Goal: Task Accomplishment & Management: Use online tool/utility

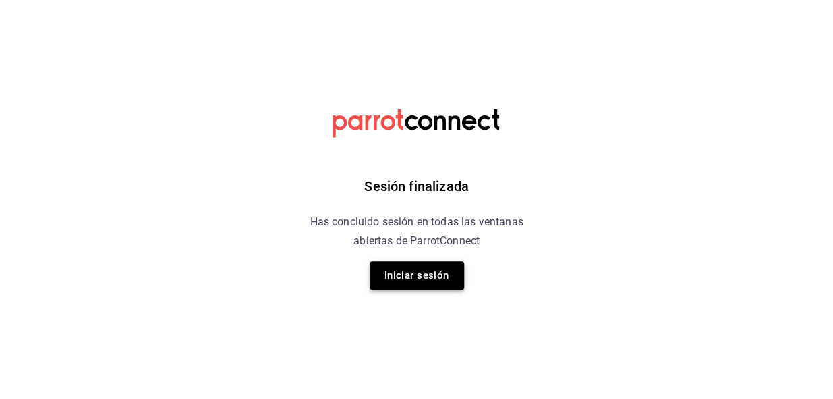
click at [408, 280] on button "Iniciar sesión" at bounding box center [417, 275] width 94 height 28
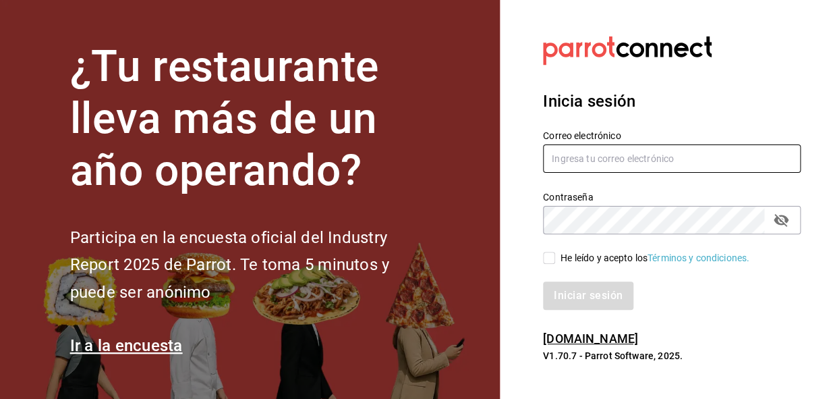
type input "administracion@eventoslienzocharronaucalpan.com"
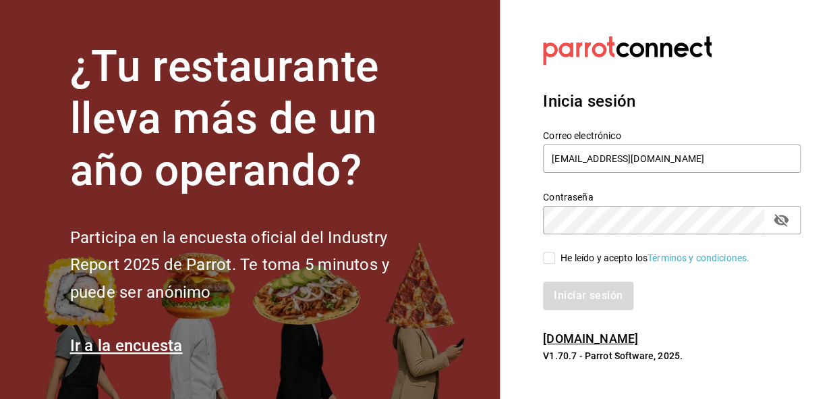
click at [550, 252] on input "He leído y acepto los Términos y condiciones." at bounding box center [549, 258] width 12 height 12
checkbox input "true"
click at [553, 291] on button "Iniciar sesión" at bounding box center [589, 295] width 92 height 28
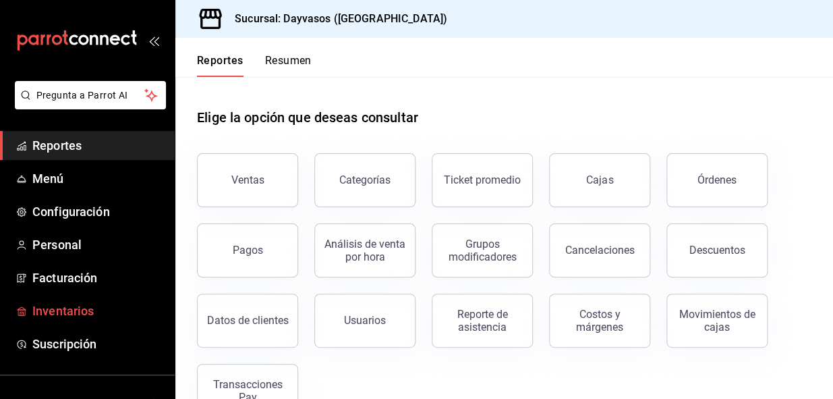
click at [92, 310] on span "Inventarios" at bounding box center [98, 311] width 132 height 18
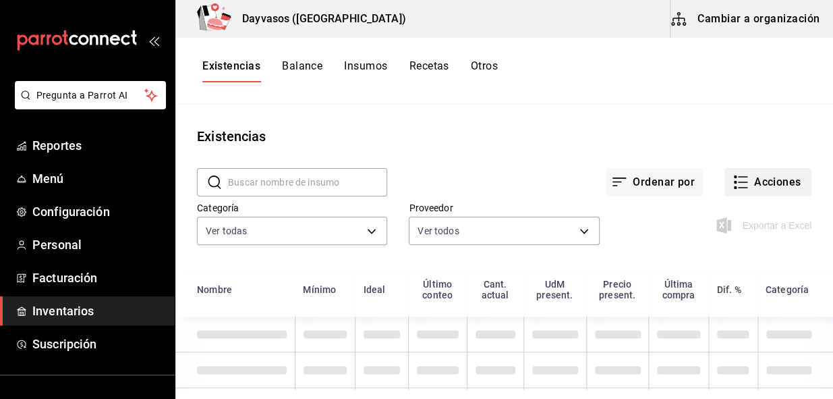
click at [769, 179] on button "Acciones" at bounding box center [768, 182] width 87 height 28
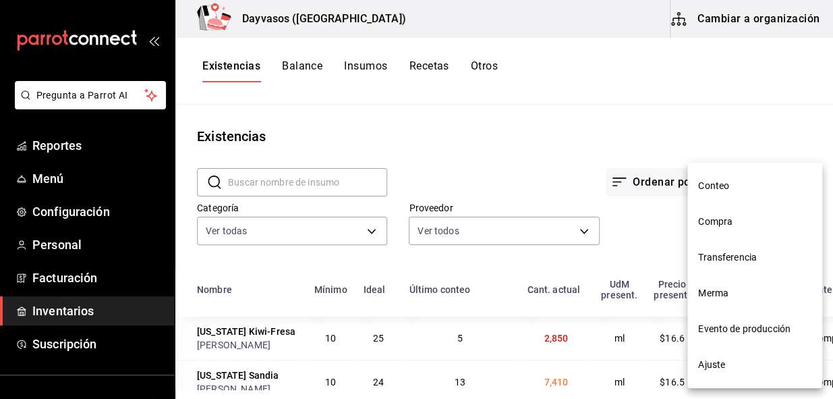
click at [708, 221] on span "Compra" at bounding box center [754, 222] width 113 height 14
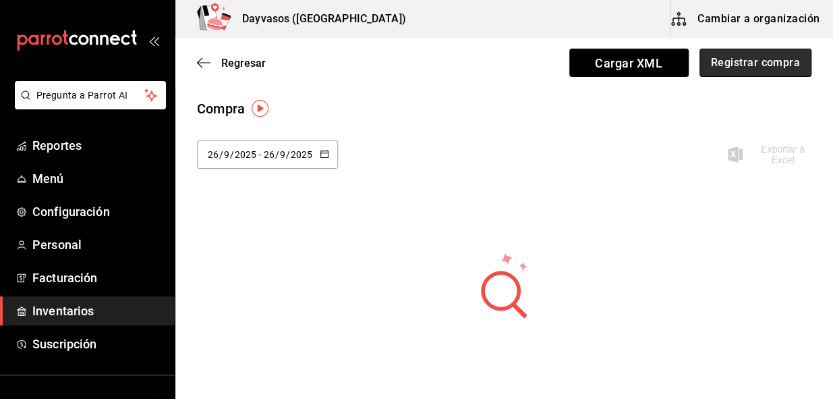
click at [744, 66] on button "Registrar compra" at bounding box center [756, 63] width 112 height 28
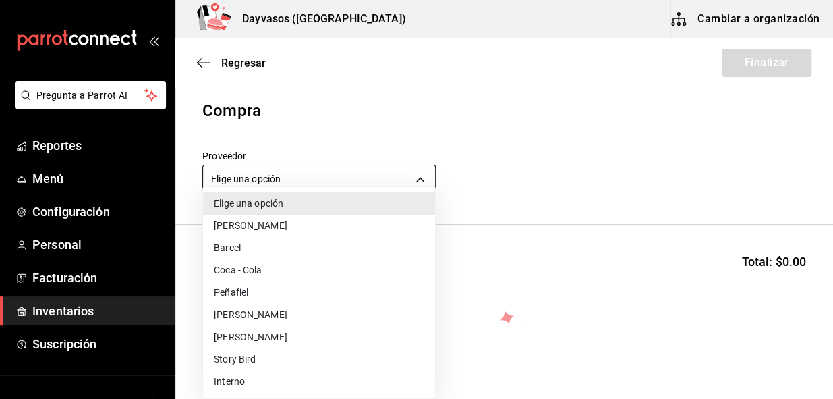
click at [416, 170] on body "Pregunta a Parrot AI Reportes Menú Configuración Personal Facturación Inventari…" at bounding box center [416, 161] width 833 height 322
click at [232, 364] on li "Story Bird" at bounding box center [319, 359] width 232 height 22
type input "56011acc-c01a-4f08-a44c-d0c0e28cd95c"
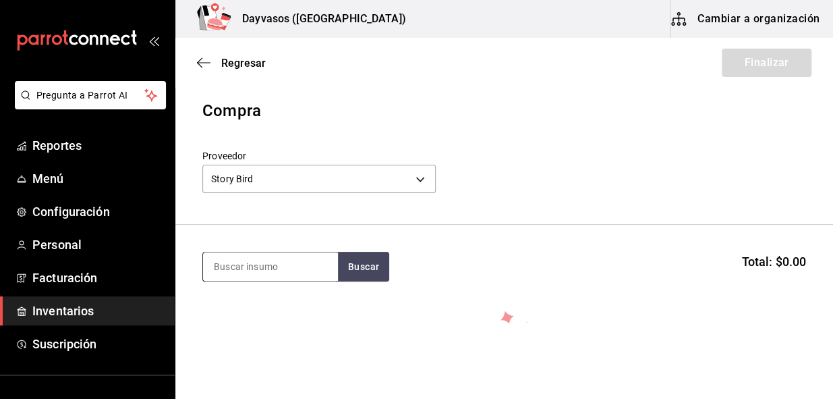
click at [275, 267] on input at bounding box center [270, 266] width 135 height 28
click at [379, 269] on button "Buscar" at bounding box center [363, 267] width 51 height 30
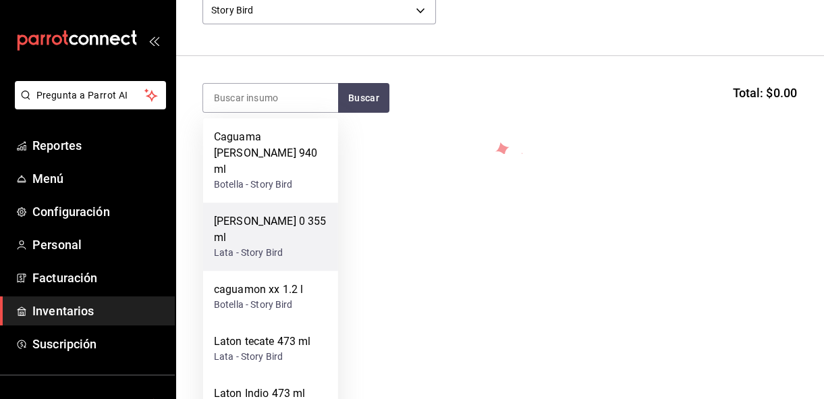
scroll to position [230, 0]
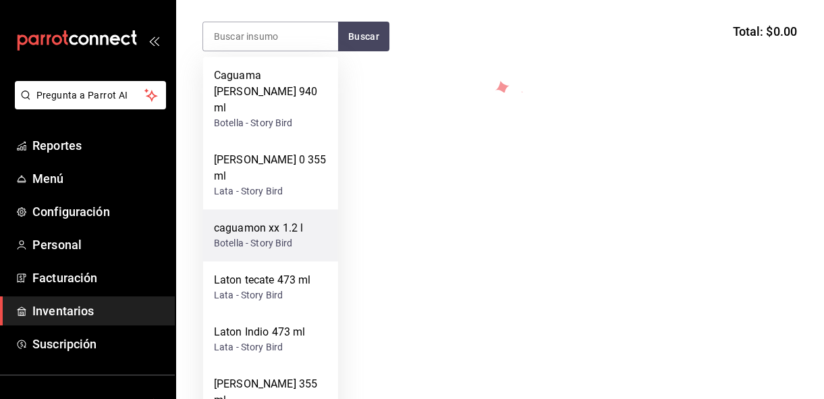
click at [258, 220] on div "caguamon xx 1.2 l" at bounding box center [258, 228] width 89 height 16
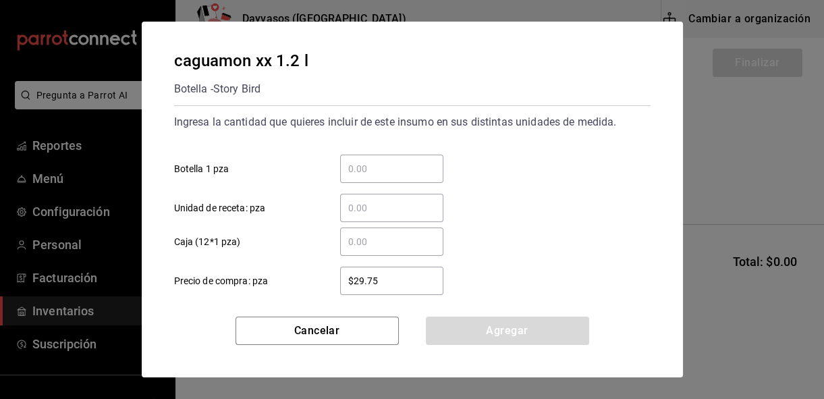
scroll to position [0, 0]
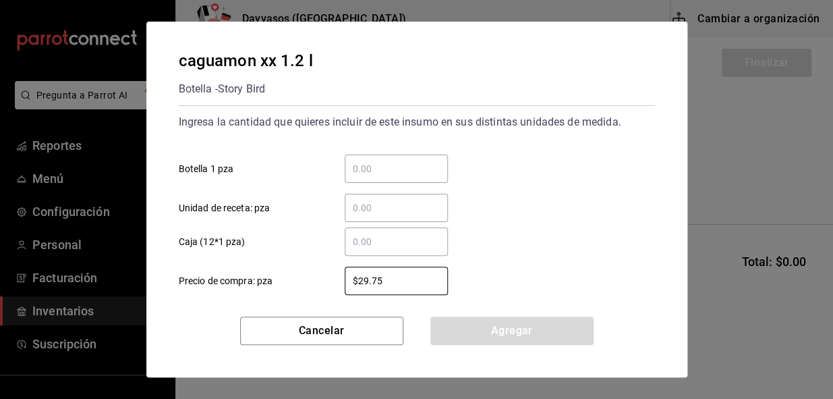
drag, startPoint x: 415, startPoint y: 277, endPoint x: 310, endPoint y: 279, distance: 104.6
click at [310, 279] on label "$29.75 ​ Precio de compra: pza" at bounding box center [313, 280] width 269 height 28
type input "$31.66"
click at [378, 175] on input "​ Botella 1 pza" at bounding box center [396, 169] width 103 height 16
click at [363, 248] on input "​ Caja (12*1 pza)" at bounding box center [396, 241] width 103 height 16
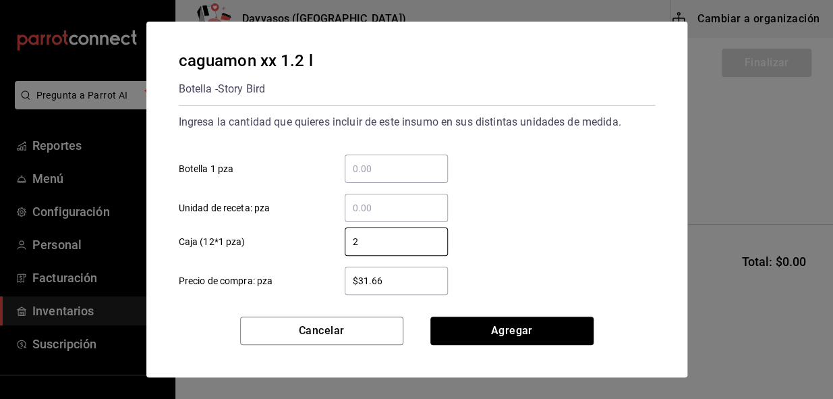
type input "2"
click at [560, 175] on div "​ Botella 1 pza" at bounding box center [411, 163] width 487 height 39
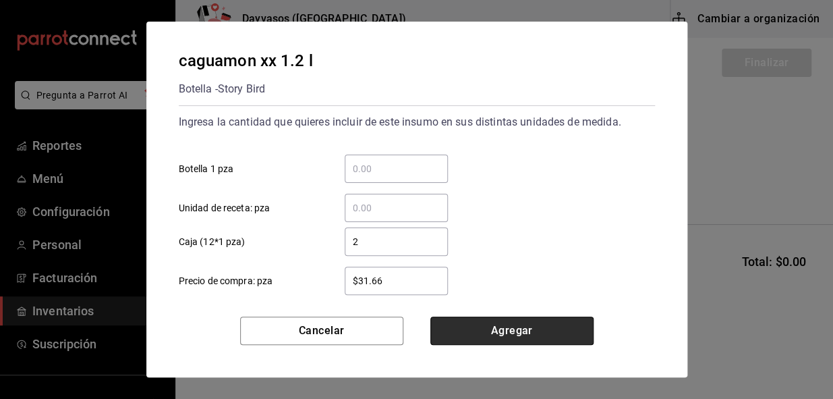
click at [514, 335] on button "Agregar" at bounding box center [511, 330] width 163 height 28
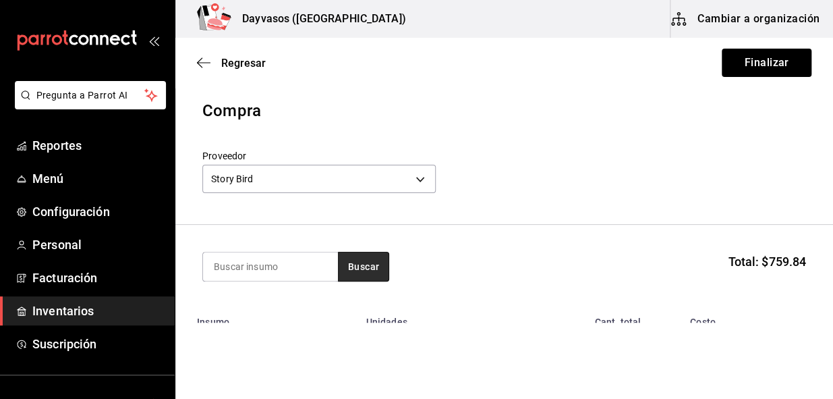
click at [370, 266] on button "Buscar" at bounding box center [363, 267] width 51 height 30
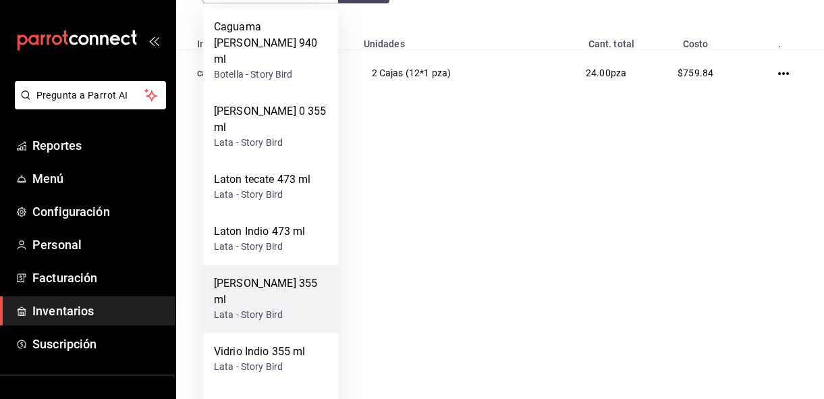
scroll to position [306, 0]
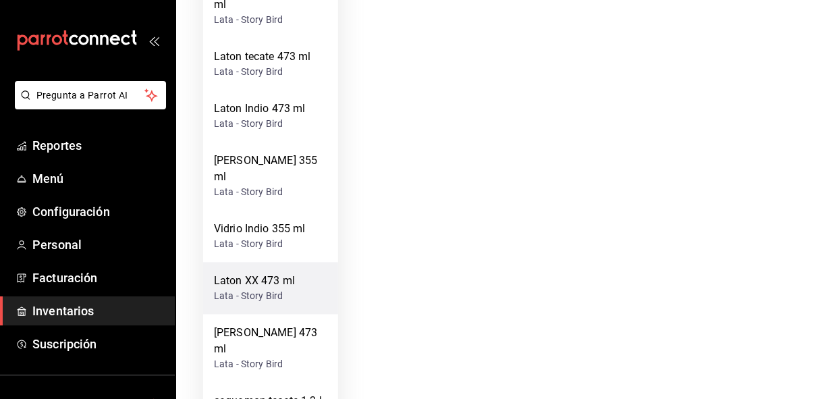
click at [261, 273] on div "Laton XX 473 ml" at bounding box center [254, 281] width 81 height 16
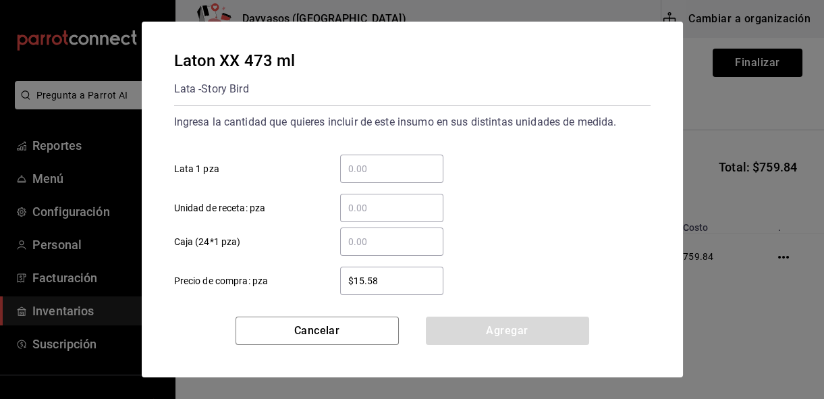
scroll to position [0, 0]
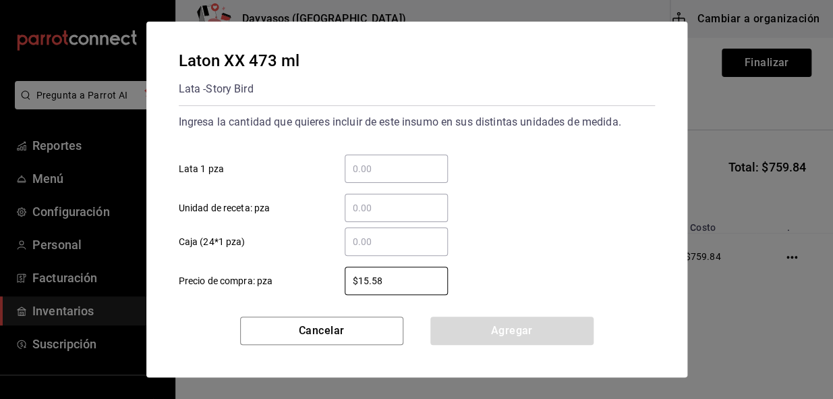
drag, startPoint x: 383, startPoint y: 282, endPoint x: 343, endPoint y: 279, distance: 39.9
click at [343, 279] on div "$15.58 ​" at bounding box center [385, 280] width 125 height 28
type input "$16.87"
click at [395, 240] on input "​ Caja (24*1 pza)" at bounding box center [396, 241] width 103 height 16
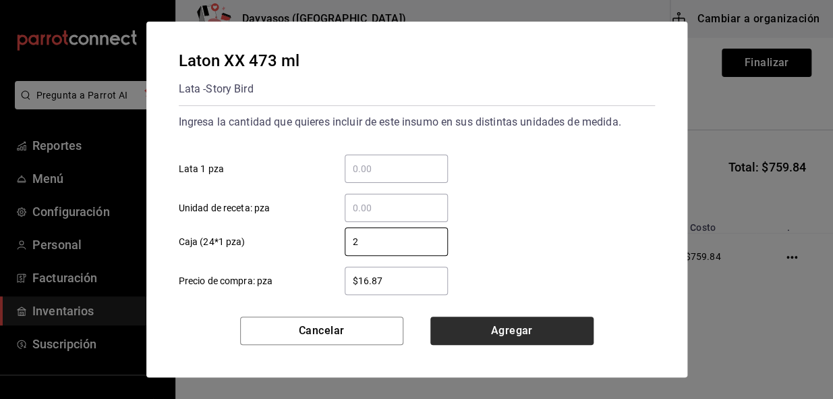
type input "2"
click at [511, 337] on button "Agregar" at bounding box center [511, 330] width 163 height 28
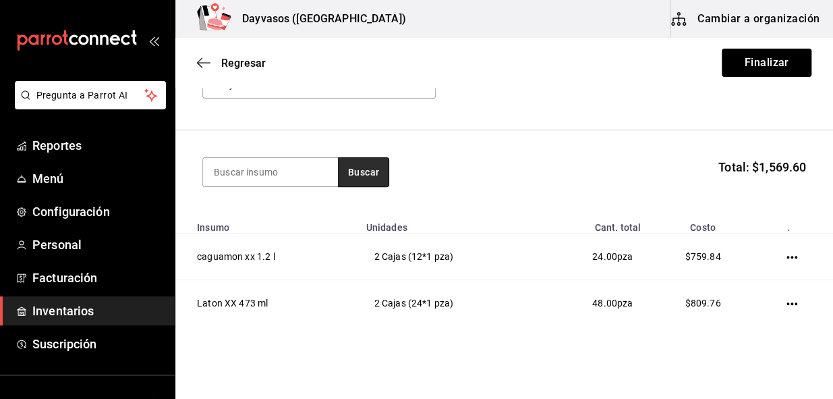
click at [386, 179] on button "Buscar" at bounding box center [363, 172] width 51 height 30
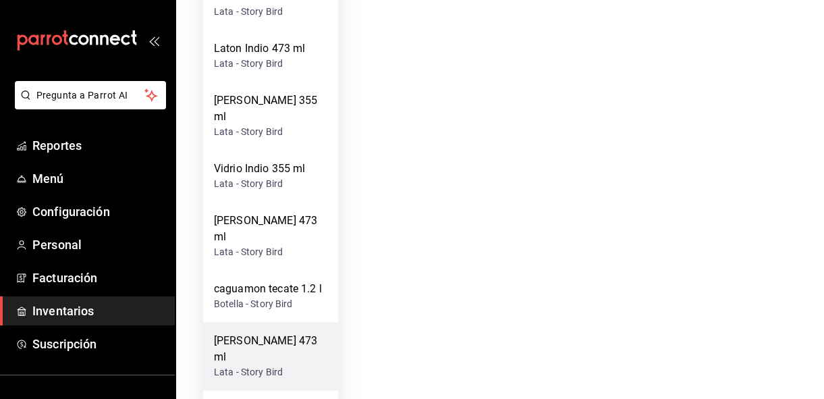
scroll to position [368, 0]
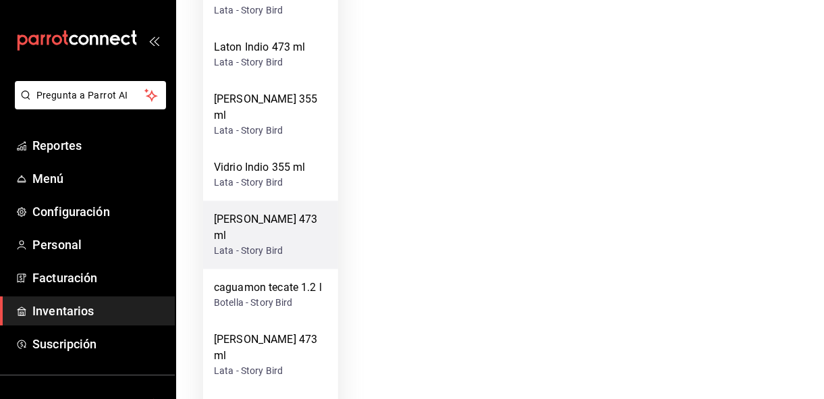
click at [277, 211] on div "[PERSON_NAME] 473 ml" at bounding box center [270, 227] width 113 height 32
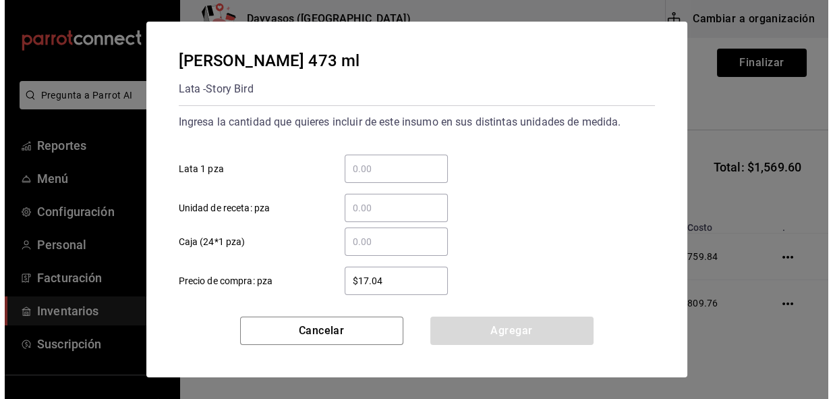
scroll to position [0, 0]
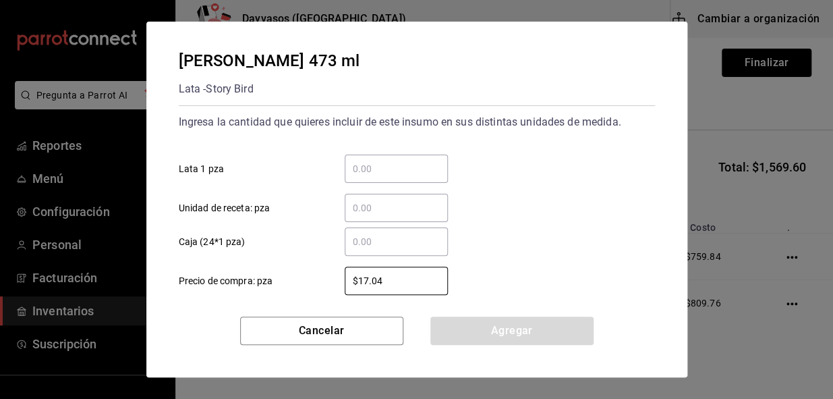
drag, startPoint x: 391, startPoint y: 282, endPoint x: 335, endPoint y: 279, distance: 56.1
click at [335, 279] on div "$17.04 ​" at bounding box center [385, 280] width 125 height 28
type input "$18.58"
click at [388, 246] on input "​ Caja (24*1 pza)" at bounding box center [396, 241] width 103 height 16
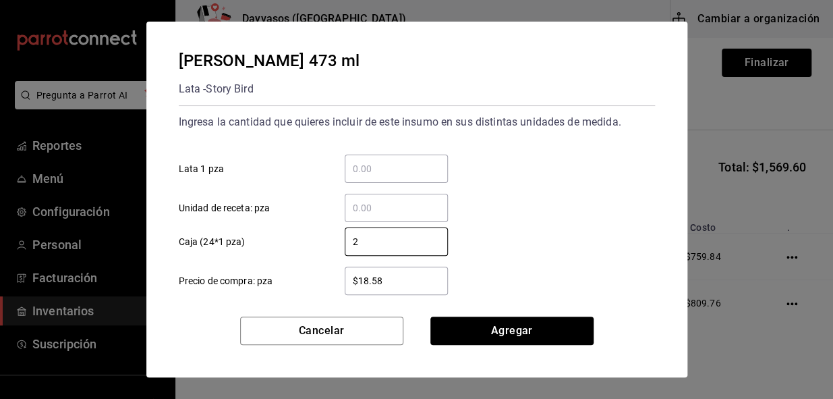
type input "2"
click at [652, 184] on div "[PERSON_NAME] 473 ml Lata - Story Bird Ingresa la cantidad que quieres incluir …" at bounding box center [416, 169] width 541 height 295
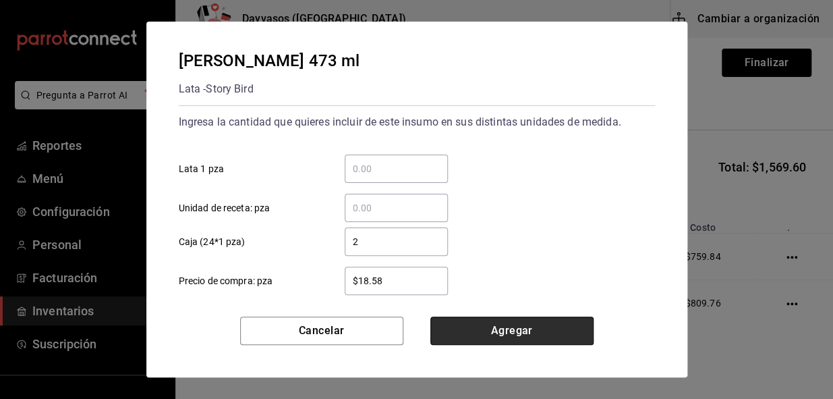
click at [524, 342] on button "Agregar" at bounding box center [511, 330] width 163 height 28
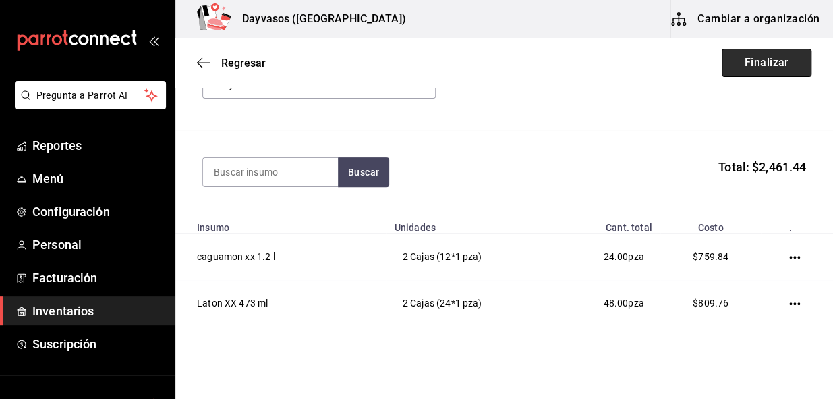
click at [758, 64] on button "Finalizar" at bounding box center [767, 63] width 90 height 28
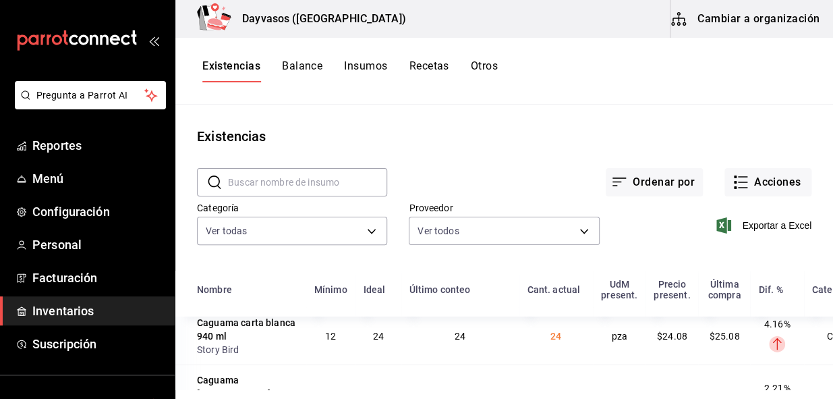
scroll to position [3373, 0]
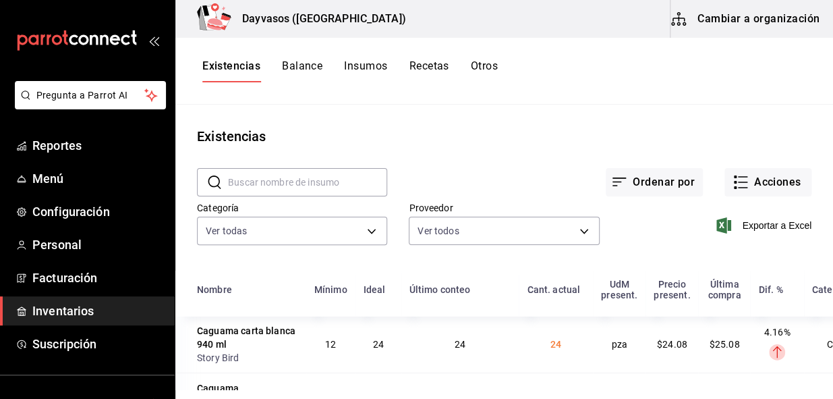
click at [281, 166] on div "​ ​" at bounding box center [281, 171] width 212 height 50
click at [277, 175] on input "text" at bounding box center [307, 182] width 159 height 27
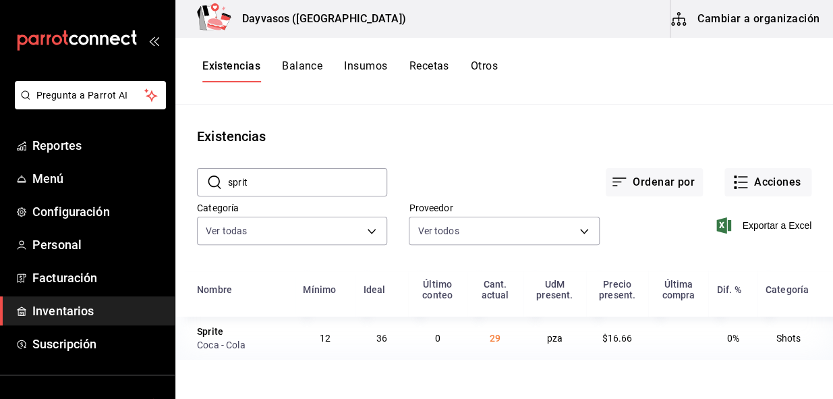
scroll to position [0, 0]
type input "sprit"
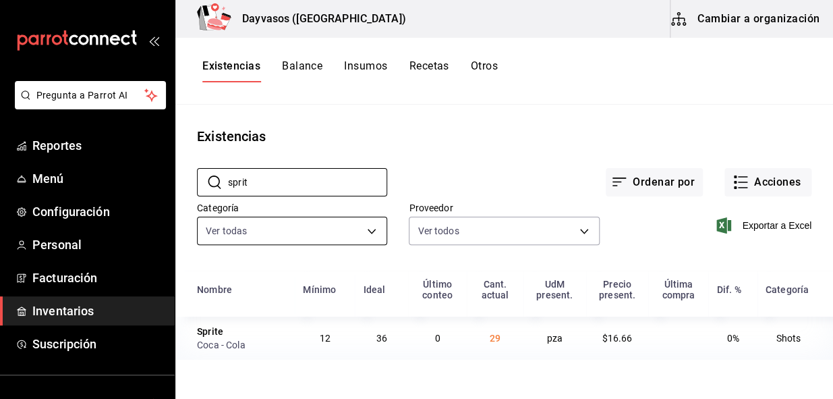
drag, startPoint x: 259, startPoint y: 204, endPoint x: 258, endPoint y: 223, distance: 18.2
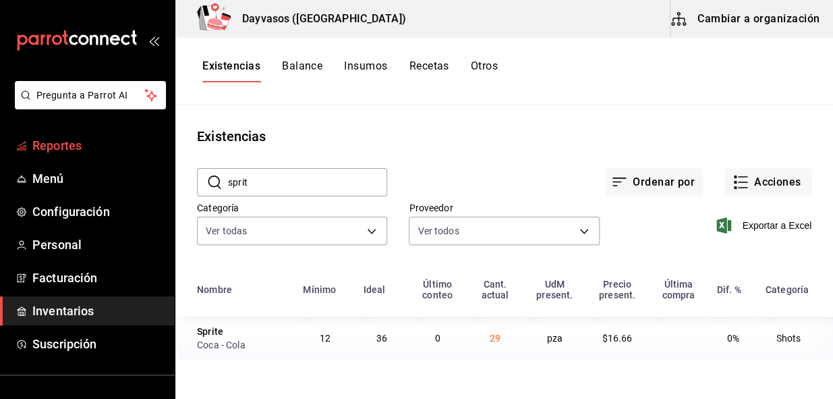
click at [56, 142] on span "Reportes" at bounding box center [98, 145] width 132 height 18
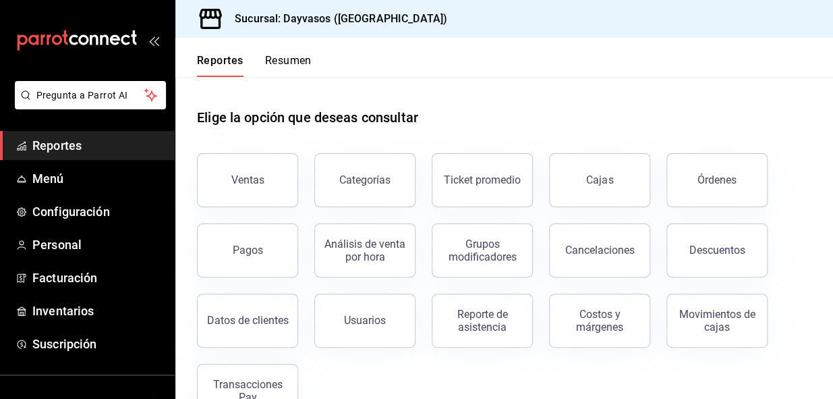
drag, startPoint x: 243, startPoint y: 251, endPoint x: 249, endPoint y: 246, distance: 8.1
click at [245, 250] on div "Pagos" at bounding box center [248, 250] width 30 height 13
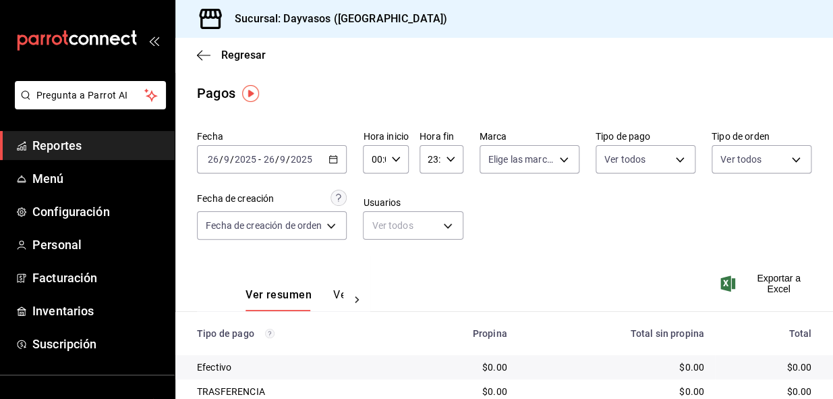
click at [331, 161] on icon "button" at bounding box center [333, 159] width 9 height 9
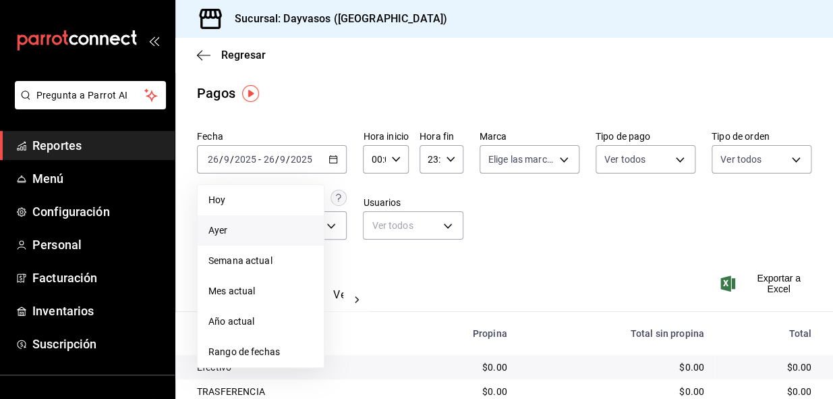
click at [231, 234] on span "Ayer" at bounding box center [260, 230] width 105 height 14
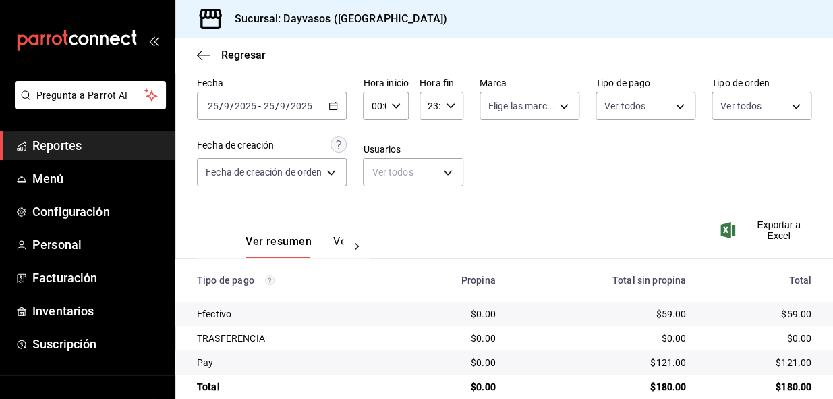
scroll to position [75, 0]
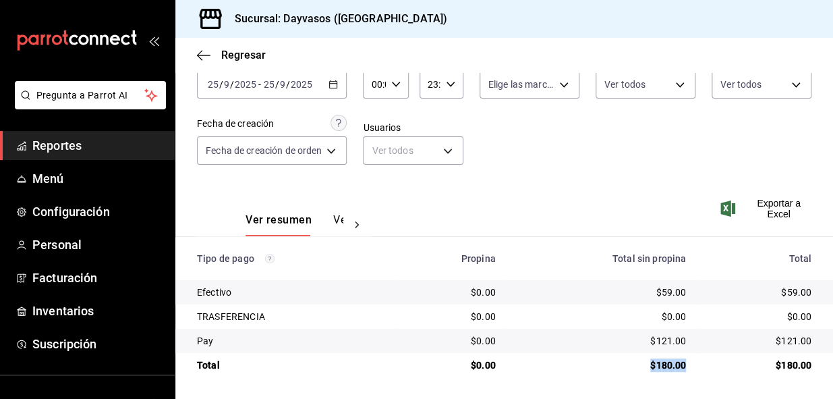
drag, startPoint x: 632, startPoint y: 366, endPoint x: 688, endPoint y: 376, distance: 57.5
click at [688, 376] on tr "Total $0.00 $180.00 $180.00" at bounding box center [504, 365] width 658 height 24
click at [370, 244] on th "Tipo de pago" at bounding box center [284, 258] width 219 height 43
click at [338, 87] on icon "button" at bounding box center [333, 84] width 9 height 9
click at [370, 188] on div "Ver resumen Ver pagos Exportar a Excel" at bounding box center [504, 217] width 658 height 72
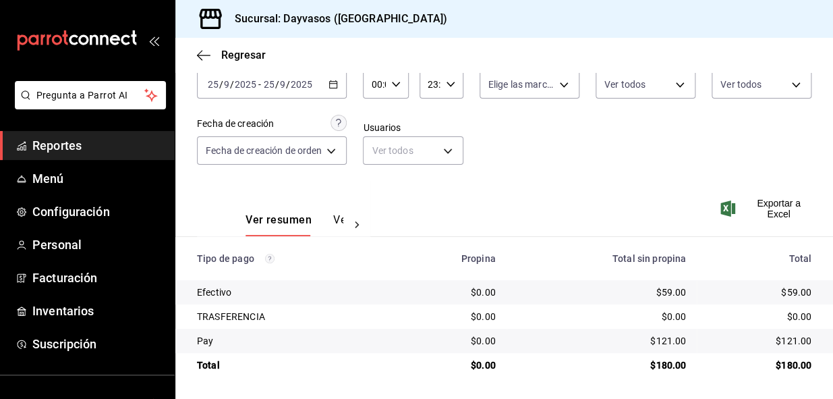
click at [337, 80] on icon "button" at bounding box center [333, 84] width 9 height 9
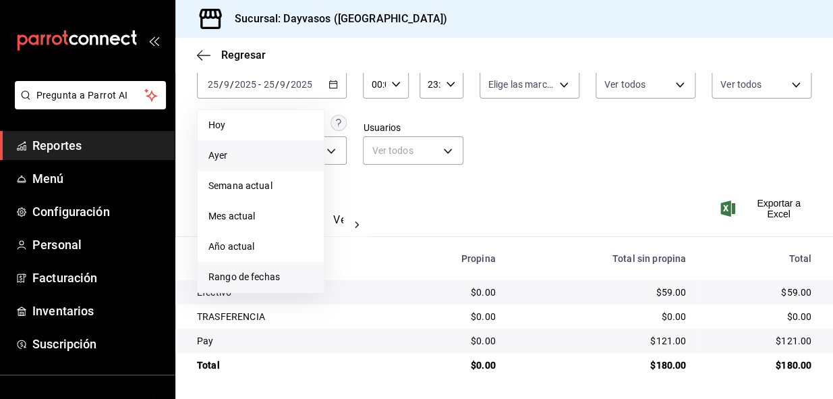
click at [237, 273] on span "Rango de fechas" at bounding box center [260, 277] width 105 height 14
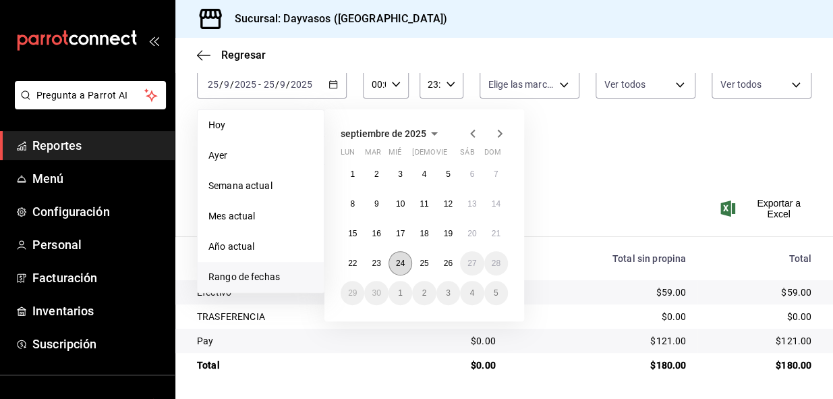
click at [397, 264] on abbr "24" at bounding box center [400, 262] width 9 height 9
